Goal: Check status

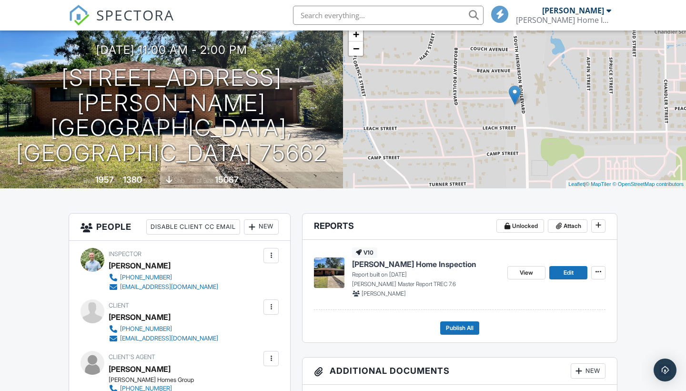
scroll to position [77, 0]
click at [529, 272] on span "View" at bounding box center [526, 272] width 13 height 10
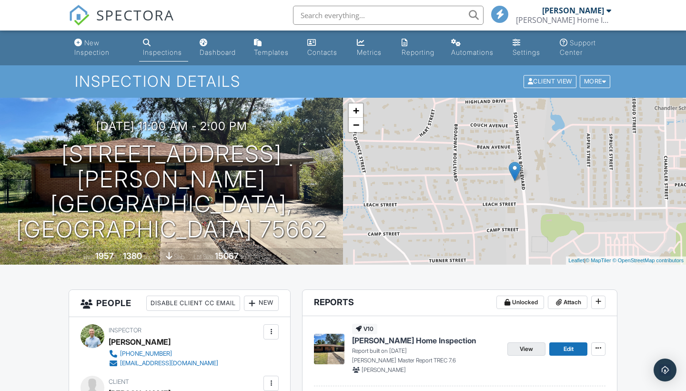
click at [524, 346] on span "View" at bounding box center [526, 349] width 13 height 10
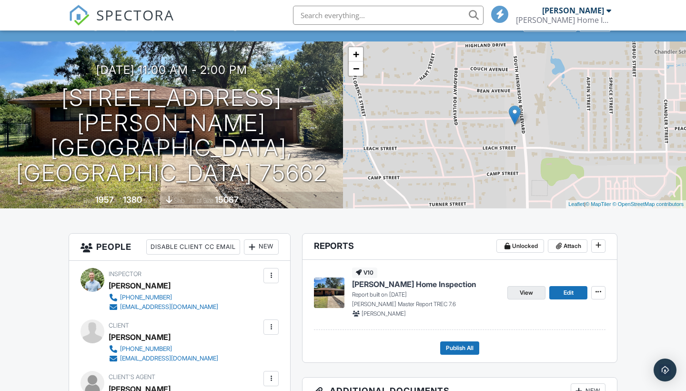
scroll to position [68, 0]
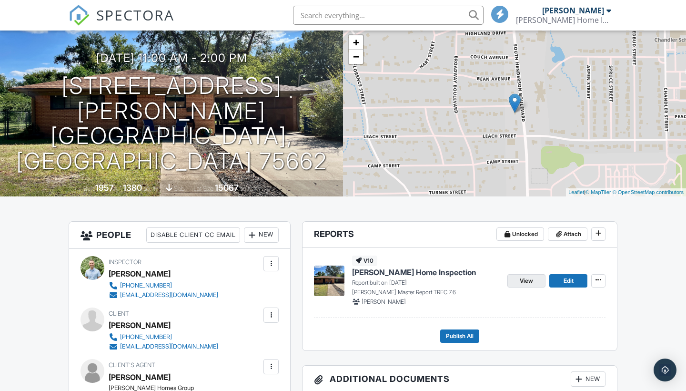
click at [520, 280] on span "View" at bounding box center [526, 281] width 13 height 10
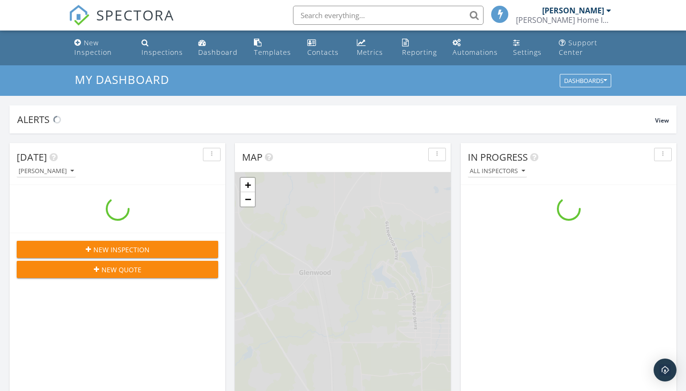
scroll to position [868, 687]
